Goal: Information Seeking & Learning: Learn about a topic

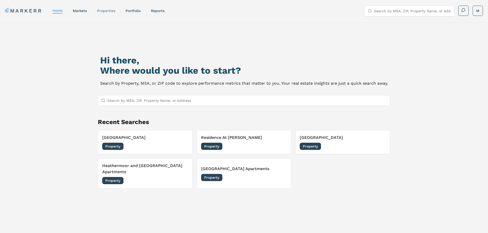
click at [107, 10] on link "properties" at bounding box center [106, 11] width 18 height 4
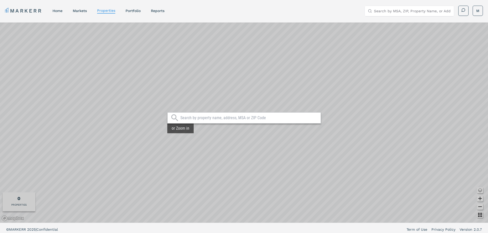
click at [229, 118] on input "text" at bounding box center [249, 118] width 138 height 5
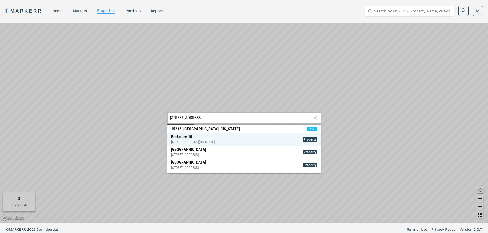
type input "[STREET_ADDRESS]"
click at [195, 138] on div "Berkshire [STREET_ADDRESS][US_STATE]" at bounding box center [193, 140] width 44 height 10
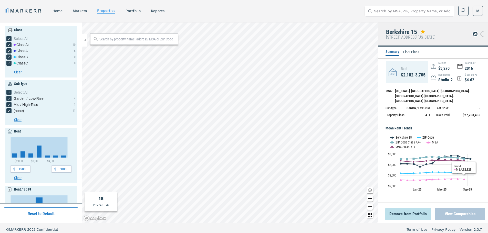
click at [473, 216] on button "View Comparables" at bounding box center [460, 214] width 50 height 12
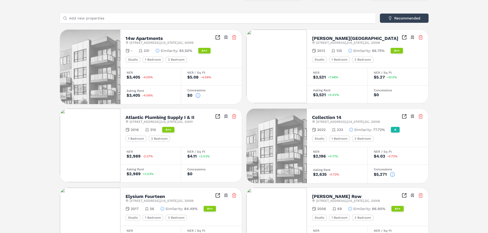
scroll to position [223, 0]
